Goal: Task Accomplishment & Management: Complete application form

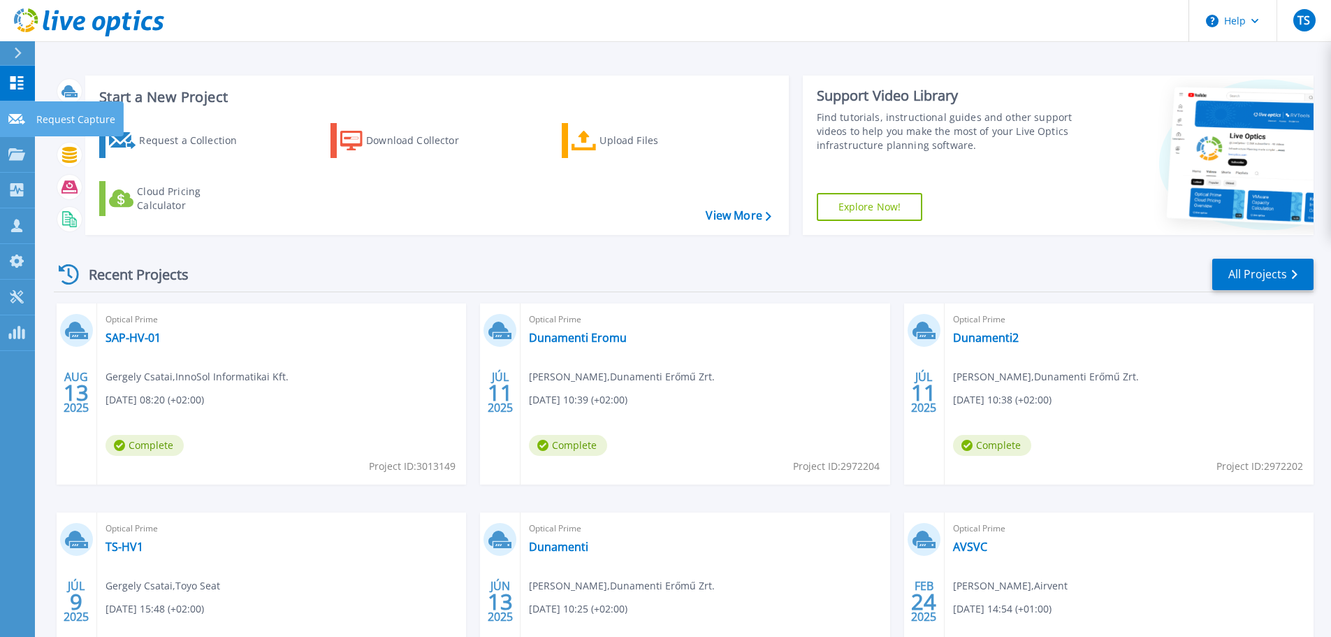
click at [58, 122] on p "Request Capture" at bounding box center [75, 119] width 79 height 36
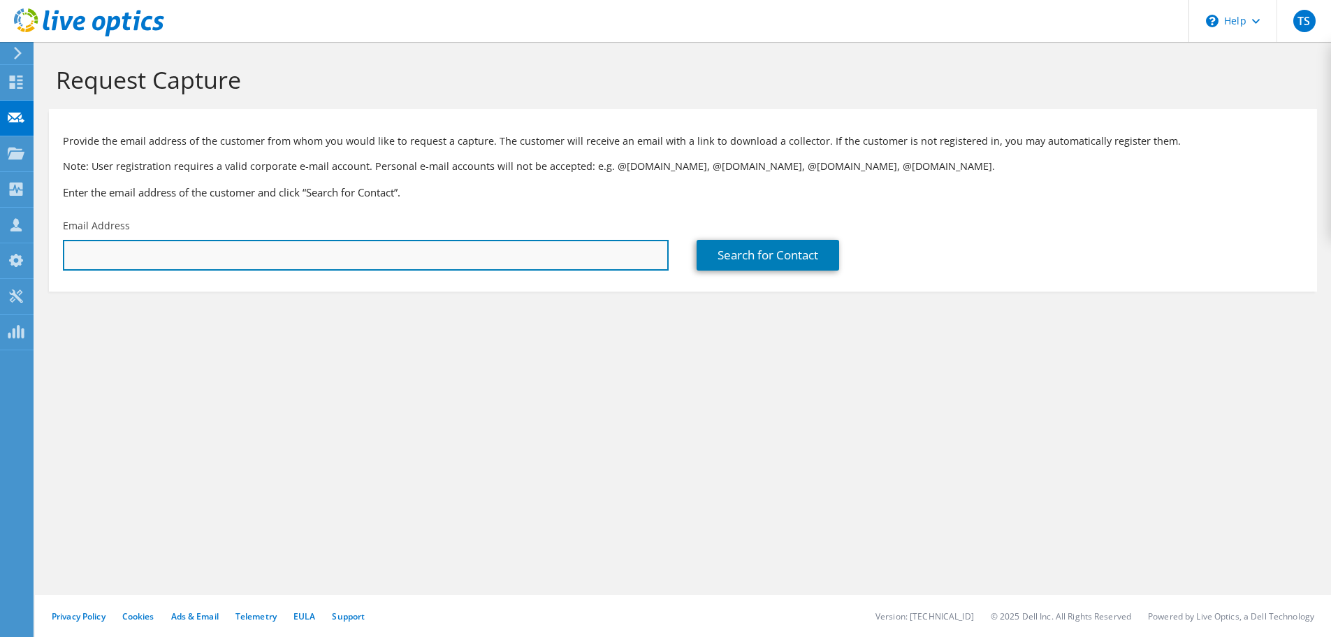
click at [370, 267] on input "text" at bounding box center [366, 255] width 606 height 31
paste input "hg@komfort.hu"
type input "hg@komfort.hu"
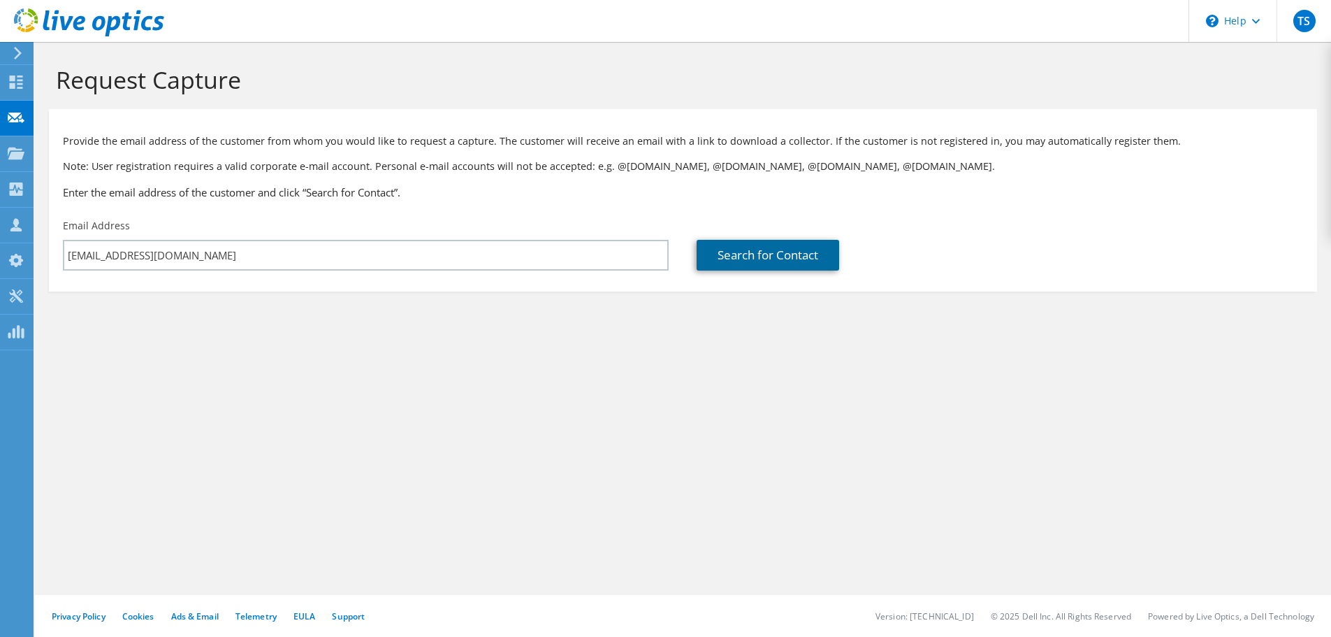
click at [721, 249] on link "Search for Contact" at bounding box center [768, 255] width 143 height 31
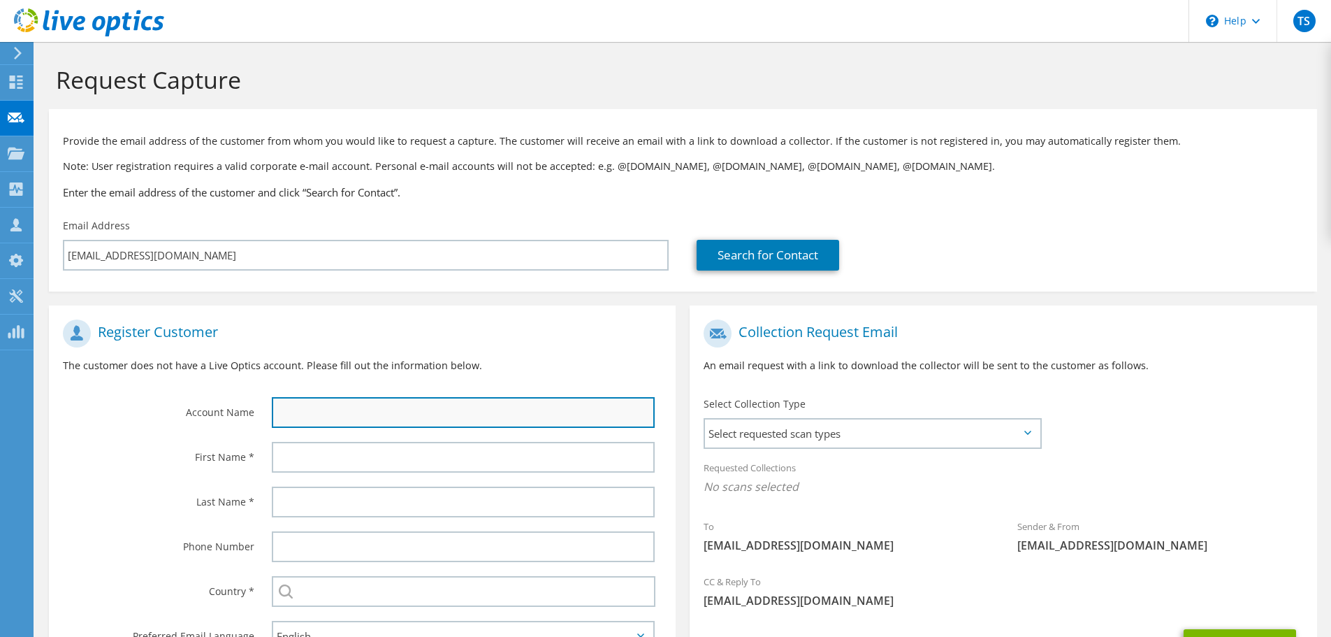
click at [416, 414] on input "text" at bounding box center [463, 412] width 383 height 31
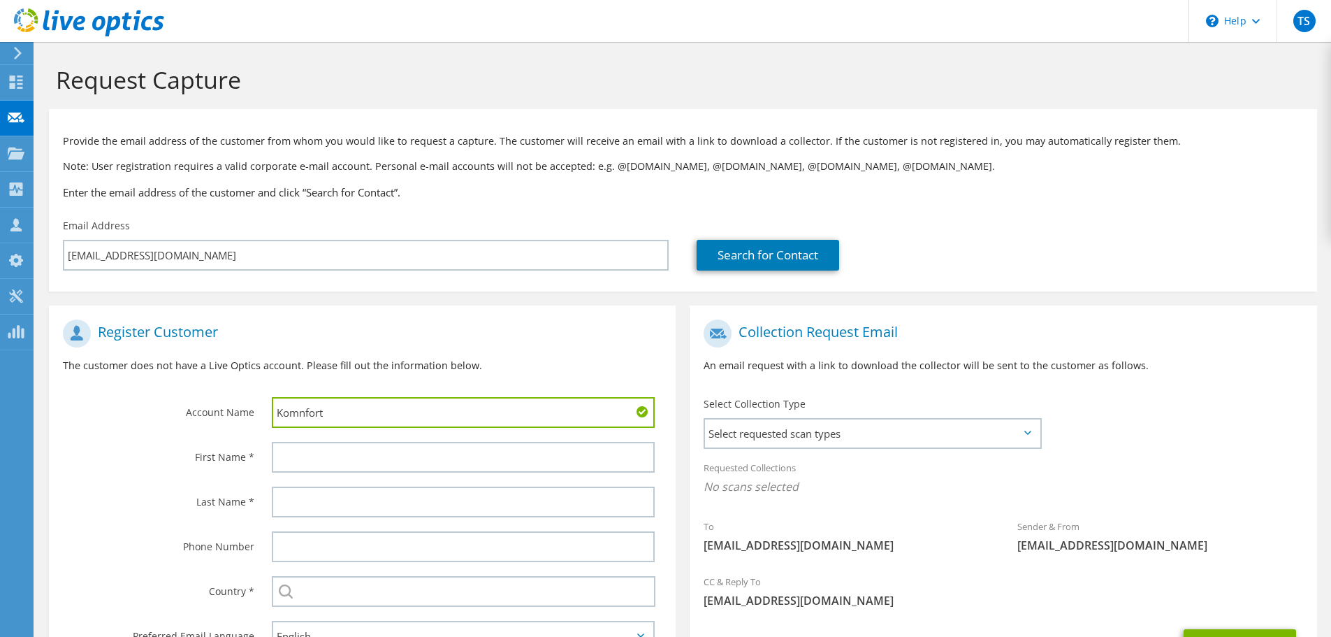
drag, startPoint x: 372, startPoint y: 413, endPoint x: 155, endPoint y: 397, distance: 217.9
click at [154, 398] on div "Account Name Komnfort" at bounding box center [362, 373] width 627 height 122
paste input "OMFORT-BÁZIS Kft."
type input "KOMFORT-BÁZIS Kft."
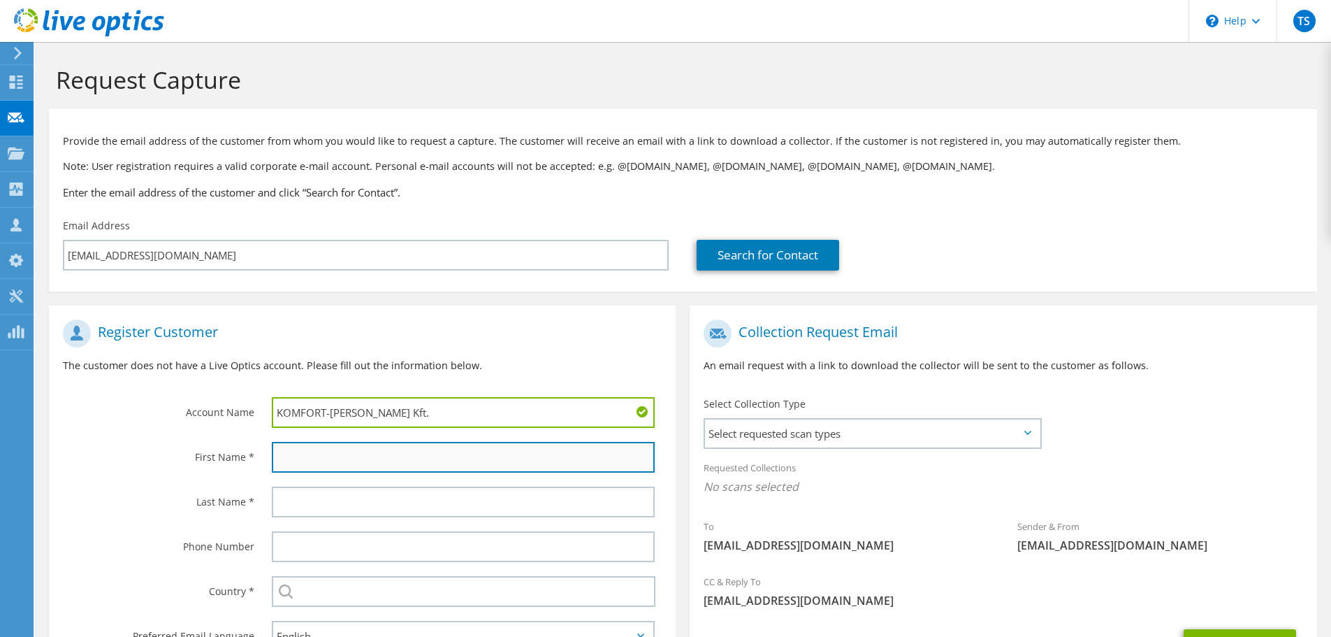
click at [341, 462] on input "text" at bounding box center [463, 457] width 383 height 31
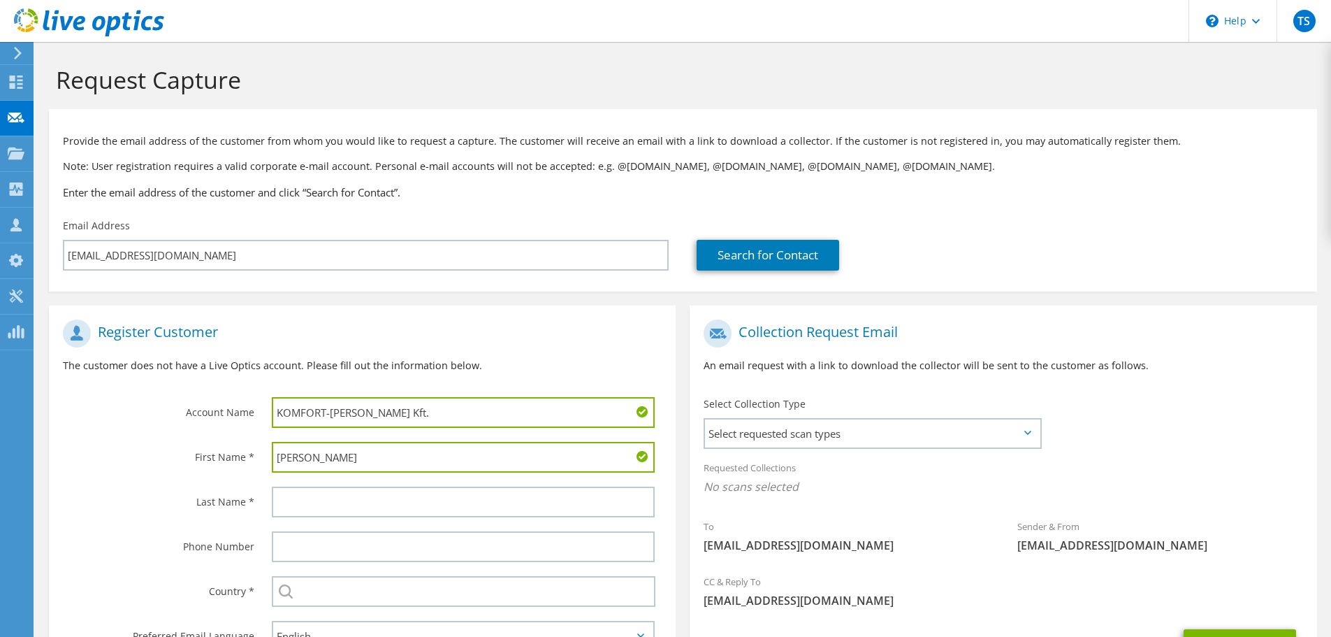
type input "Gábor"
click at [215, 490] on label "Last Name *" at bounding box center [158, 497] width 191 height 22
click at [282, 493] on input "text" at bounding box center [463, 501] width 383 height 31
click at [315, 500] on input "text" at bounding box center [463, 501] width 383 height 31
paste input "Halmavánszki"
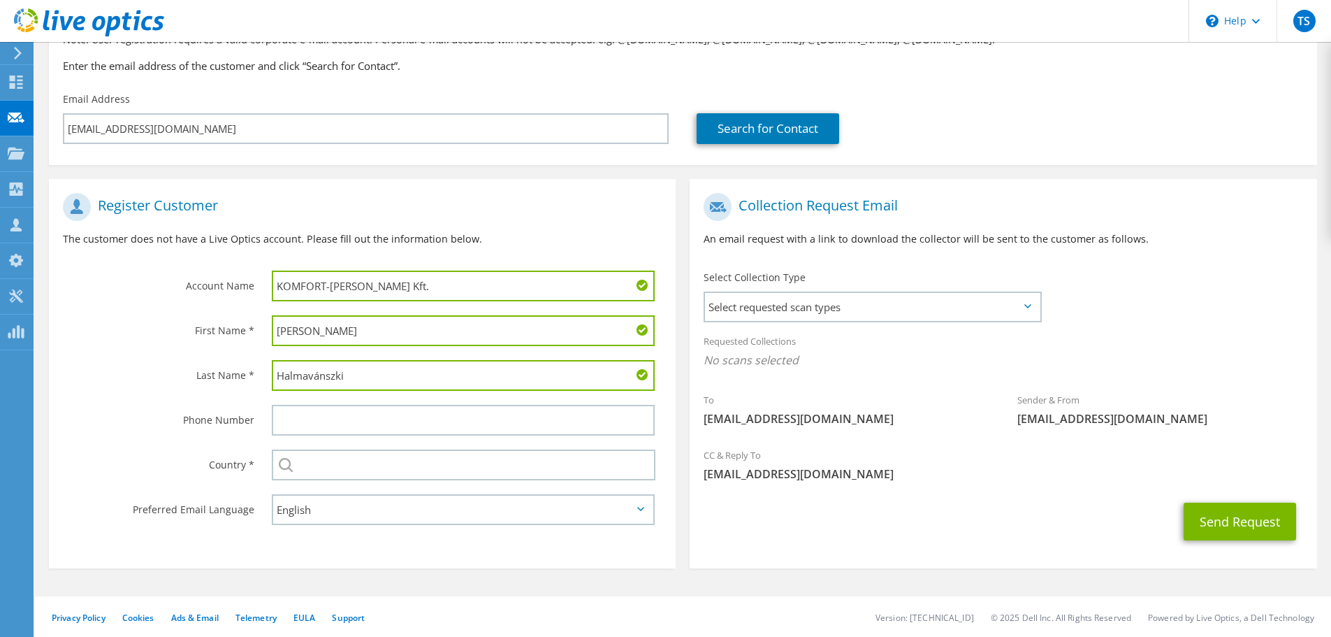
scroll to position [128, 0]
type input "Halmavánszki"
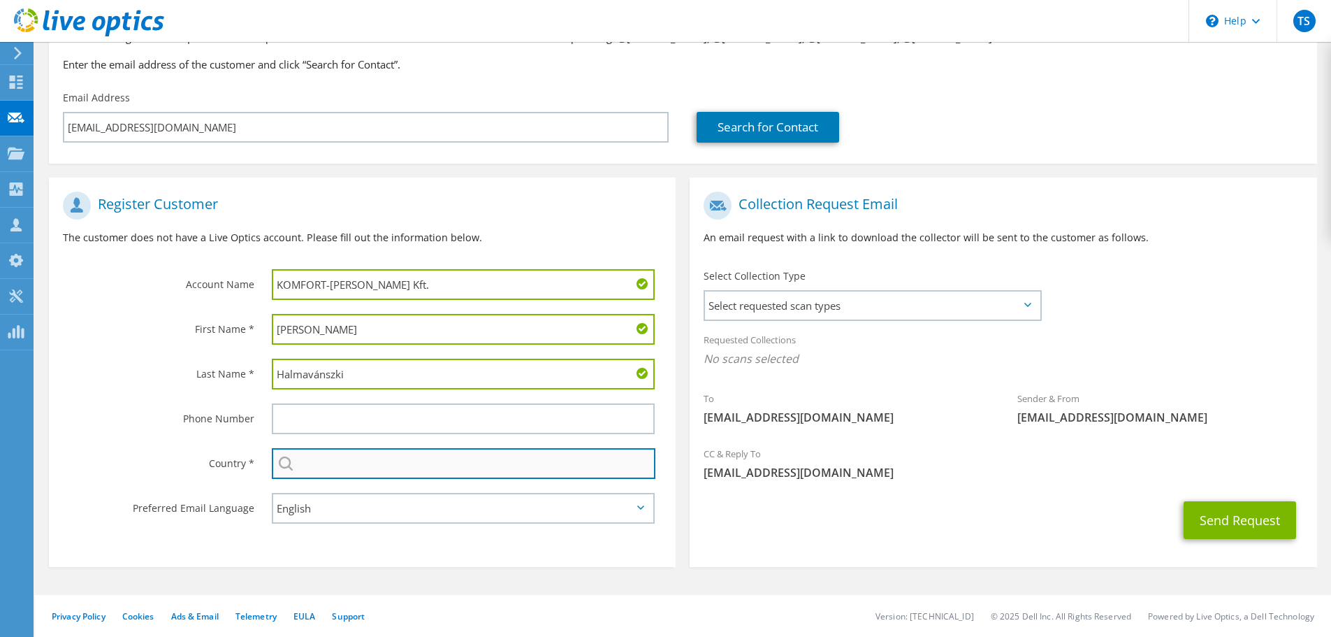
click at [331, 460] on input "text" at bounding box center [464, 463] width 384 height 31
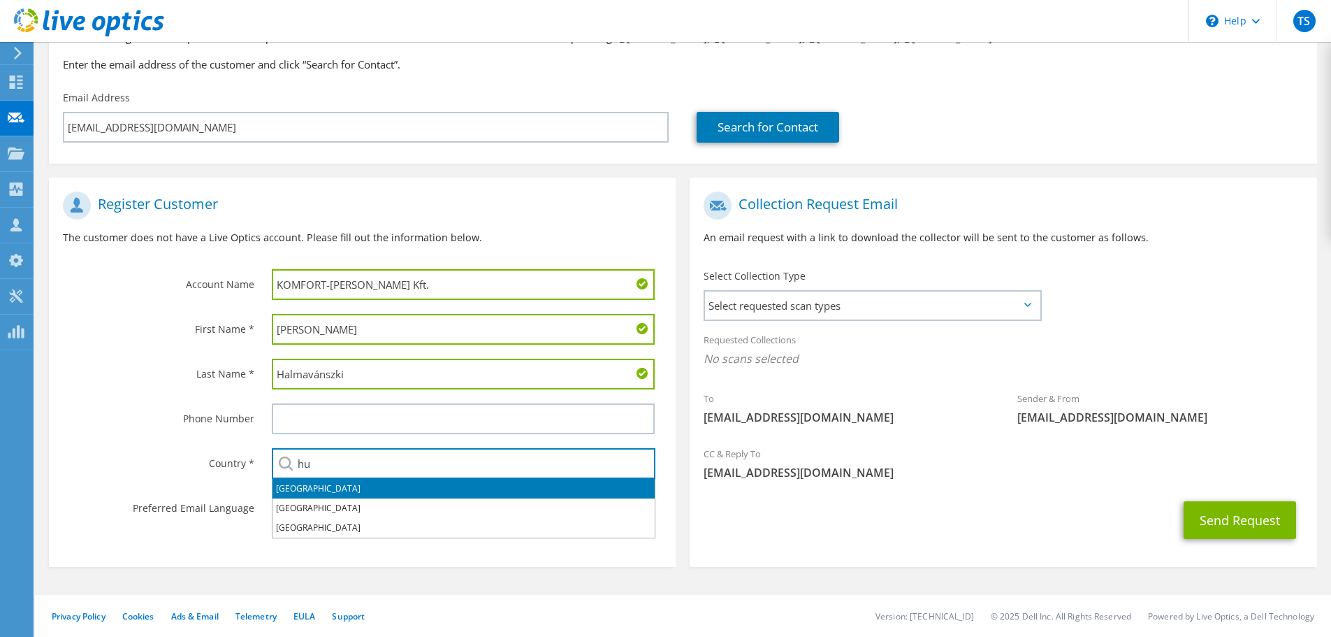
click at [525, 483] on li "Hungary" at bounding box center [464, 489] width 382 height 20
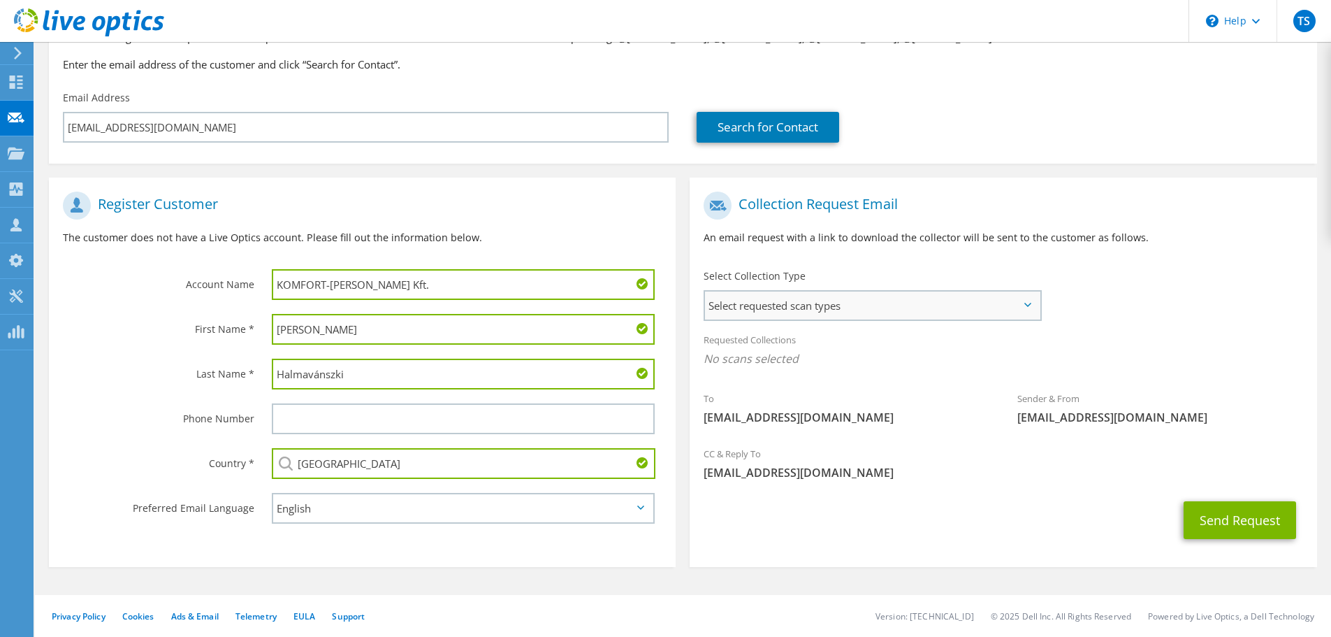
type input "Hungary"
click at [792, 318] on span "Select requested scan types" at bounding box center [872, 305] width 335 height 28
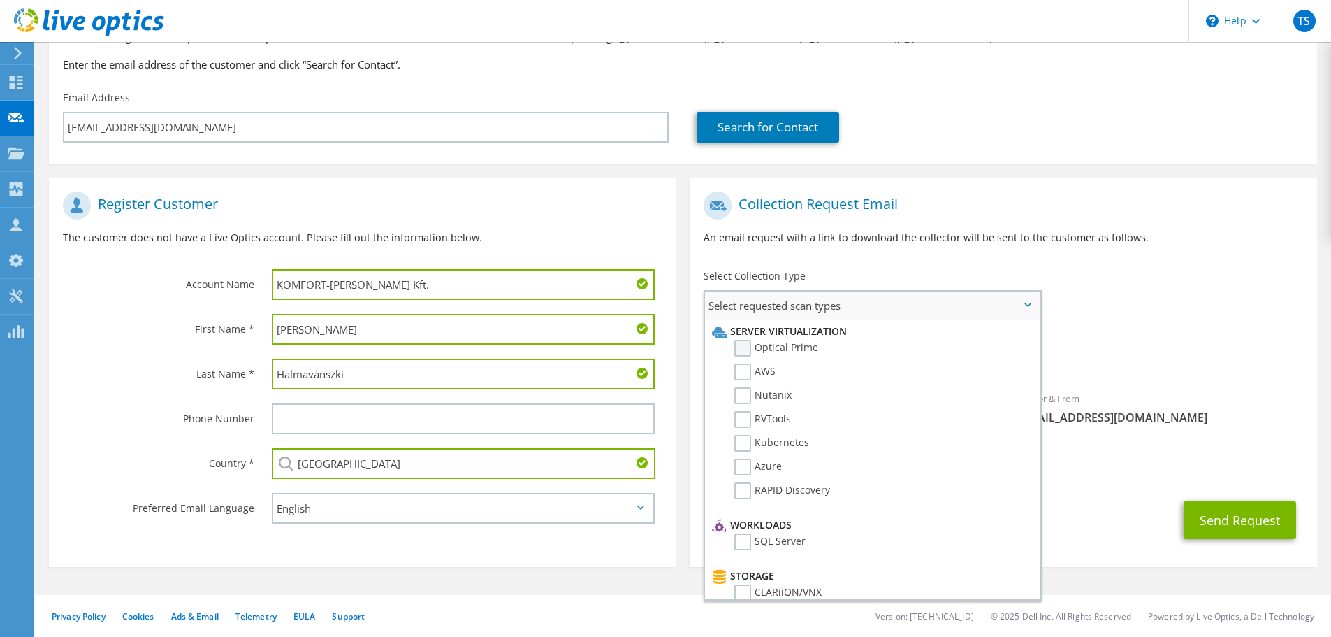
click at [760, 345] on label "Optical Prime" at bounding box center [776, 348] width 84 height 17
click at [0, 0] on input "Optical Prime" at bounding box center [0, 0] width 0 height 0
click at [1220, 521] on button "Send Request" at bounding box center [1240, 524] width 113 height 38
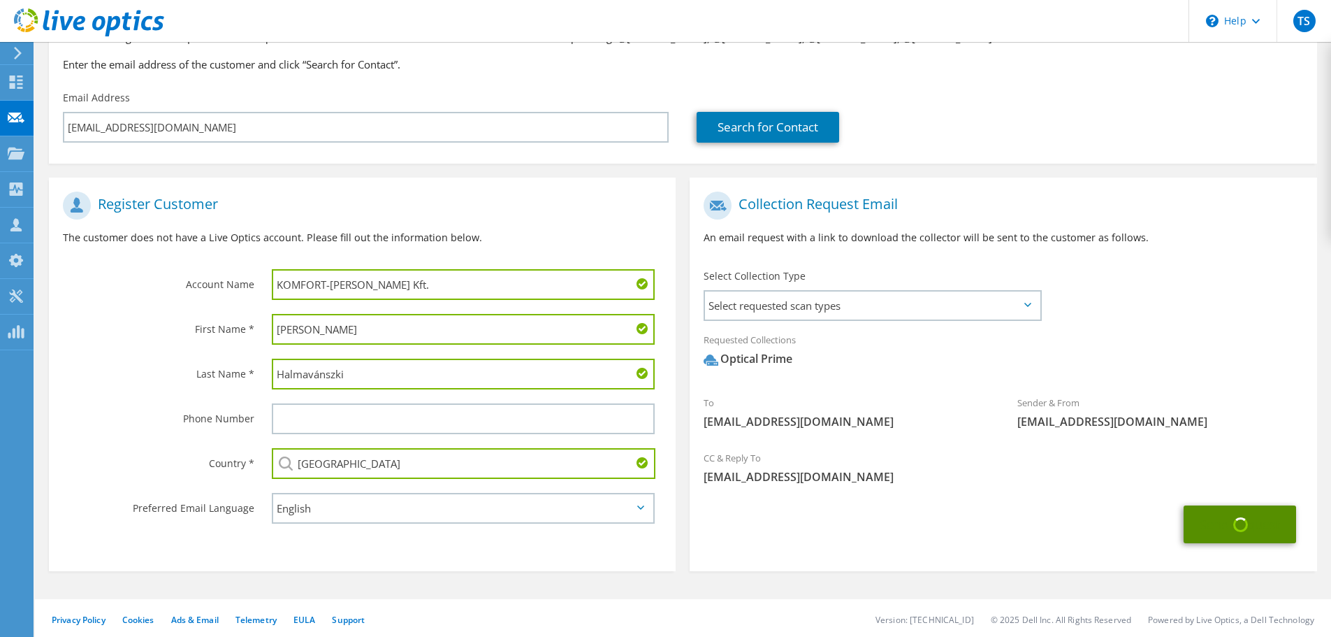
scroll to position [58, 0]
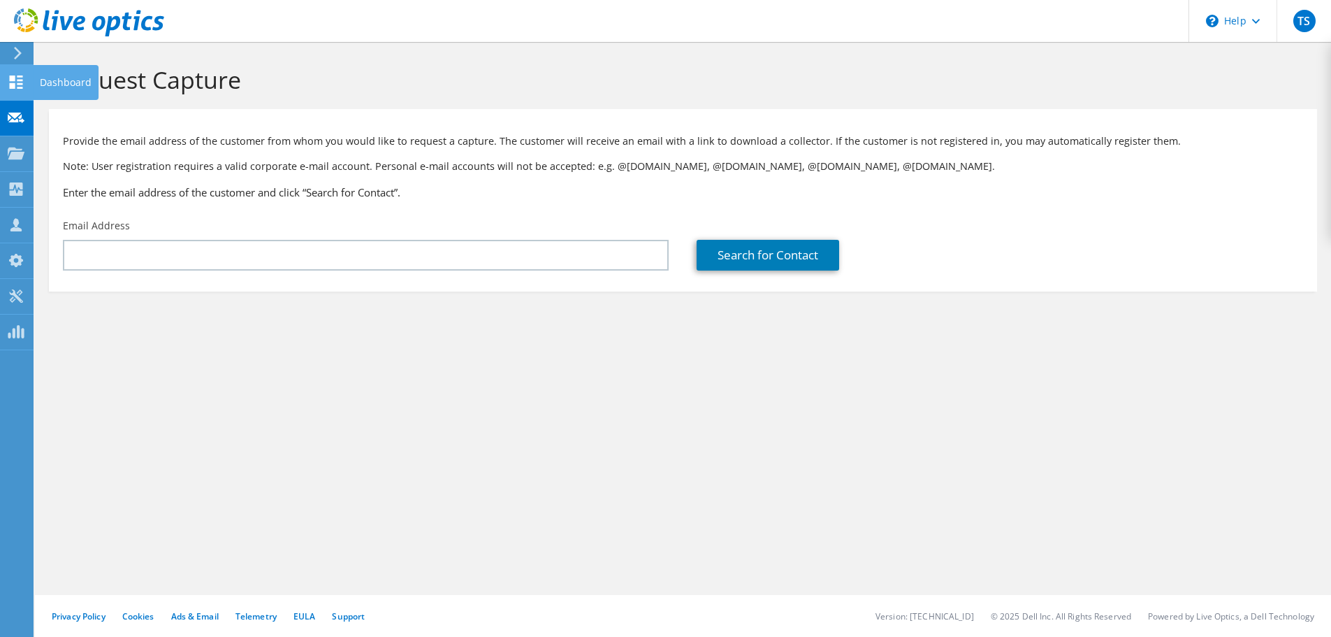
click at [20, 89] on div at bounding box center [16, 83] width 17 height 15
